Goal: Check status: Check status

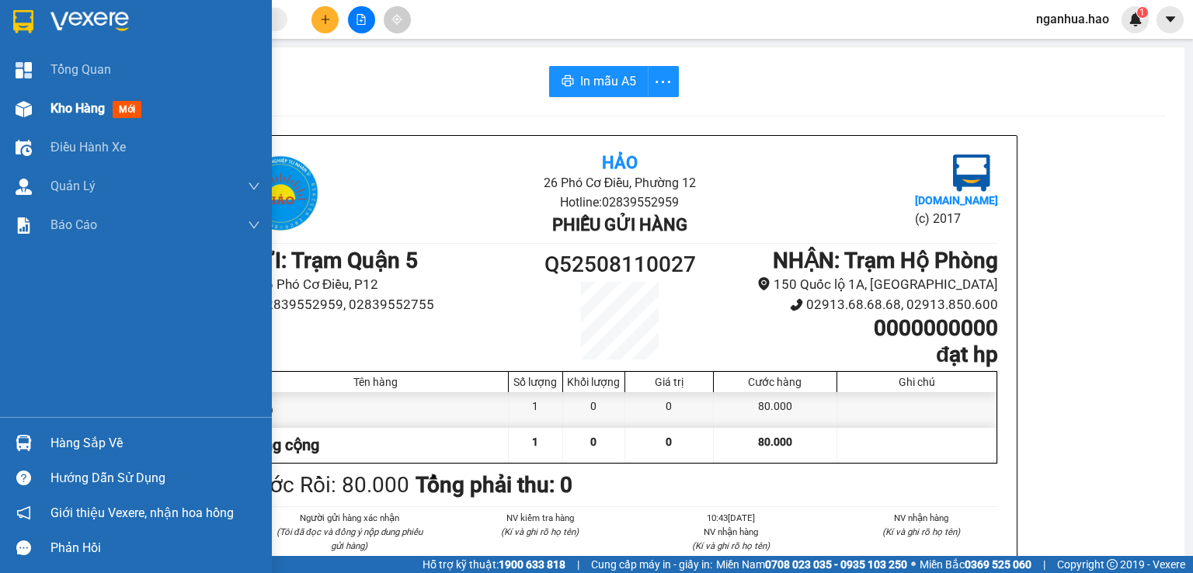
click at [50, 106] on div "Kho hàng mới" at bounding box center [136, 108] width 272 height 39
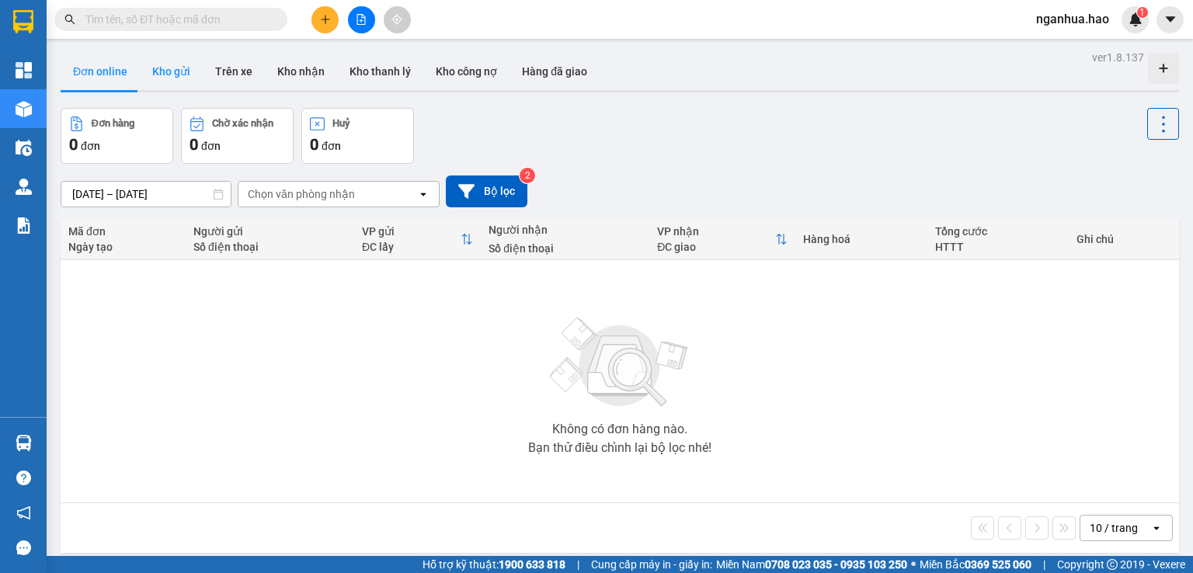
click at [148, 76] on button "Kho gửi" at bounding box center [171, 71] width 63 height 37
type input "[DATE] – [DATE]"
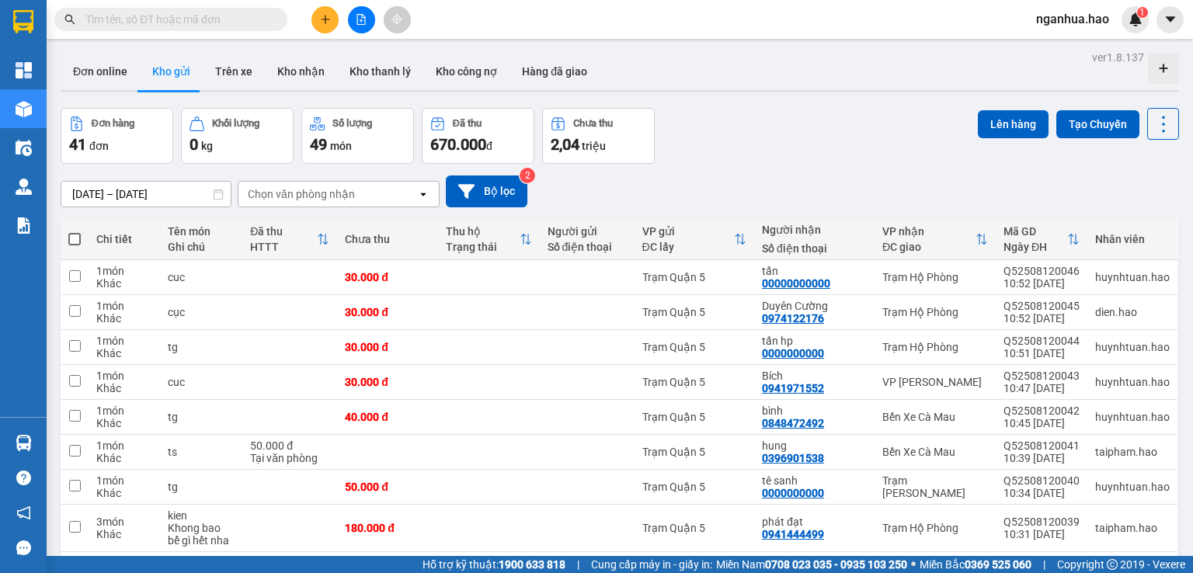
click at [245, 19] on input "text" at bounding box center [176, 19] width 183 height 17
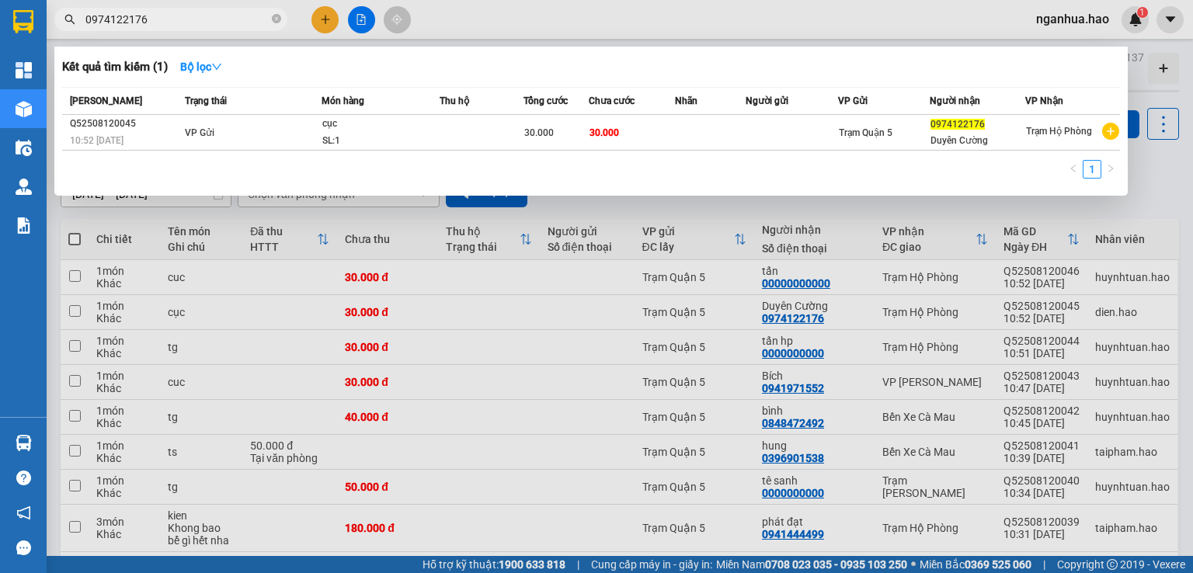
type input "0974122176"
click at [491, 372] on div at bounding box center [596, 286] width 1193 height 573
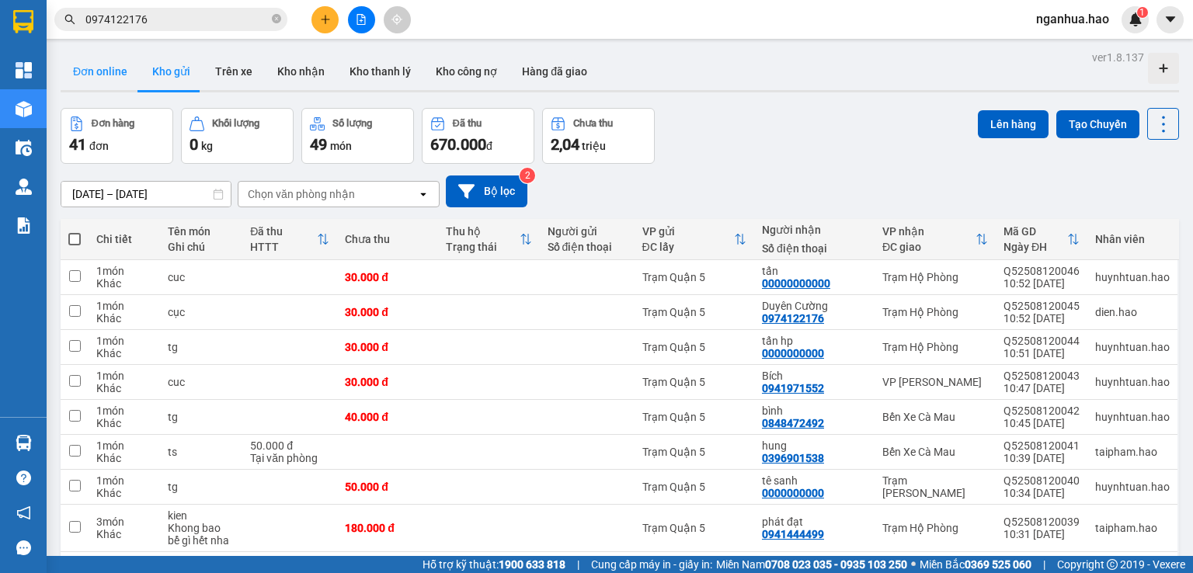
click at [91, 68] on button "Đơn online" at bounding box center [100, 71] width 79 height 37
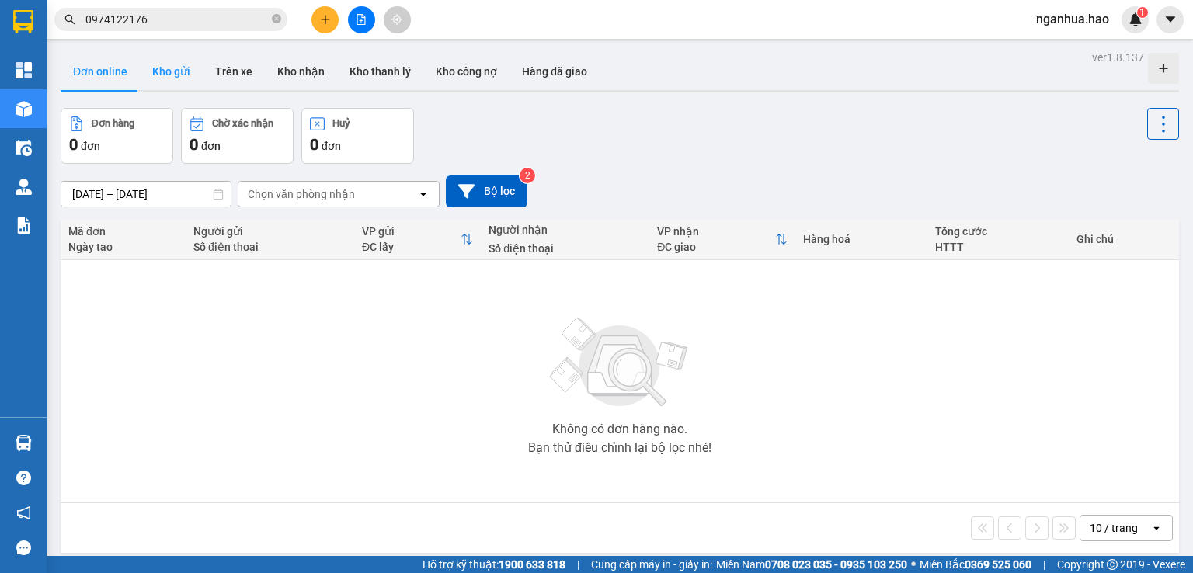
click at [172, 75] on button "Kho gửi" at bounding box center [171, 71] width 63 height 37
type input "[DATE] – [DATE]"
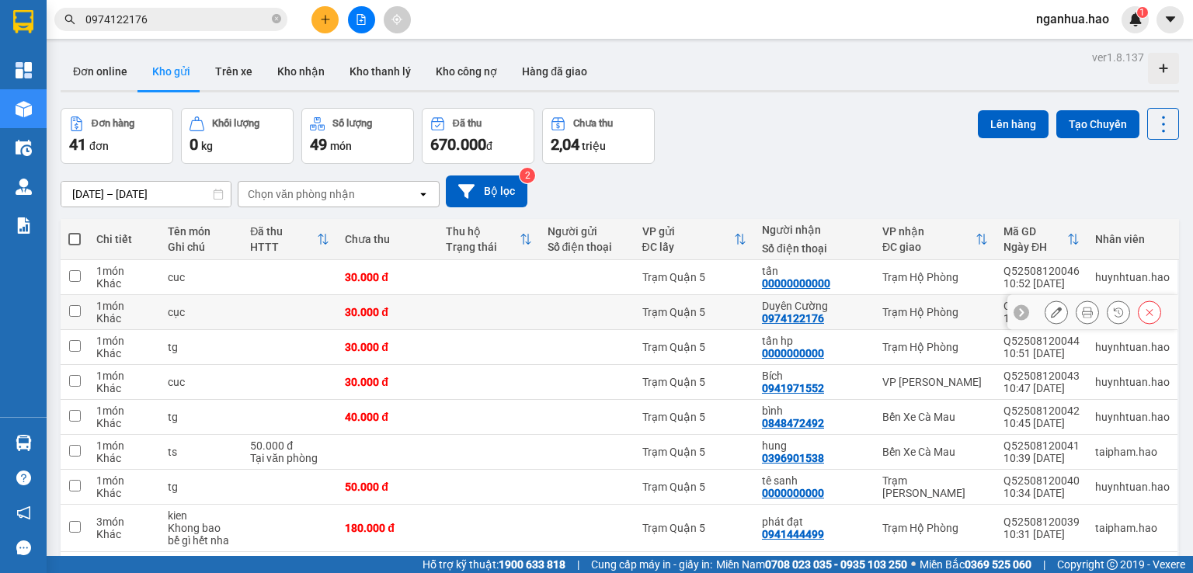
click at [235, 315] on div "cục" at bounding box center [201, 312] width 67 height 12
checkbox input "true"
